Goal: Find specific page/section: Find specific page/section

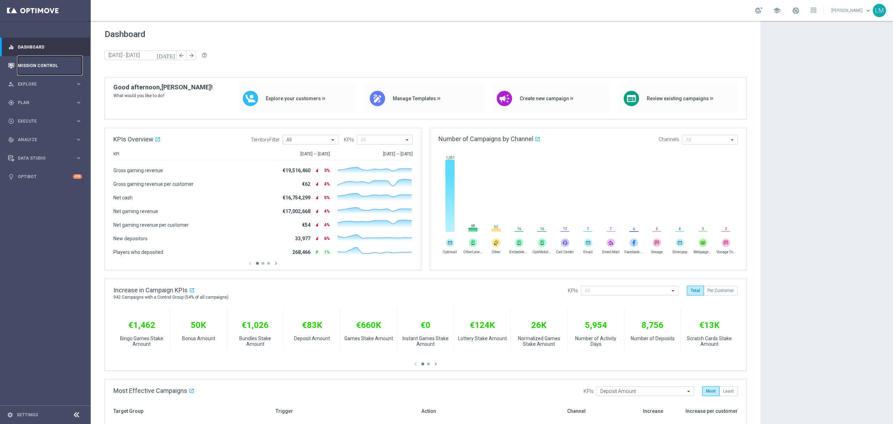
click at [52, 65] on link "Mission Control" at bounding box center [50, 65] width 64 height 18
